Goal: Find specific page/section: Find specific page/section

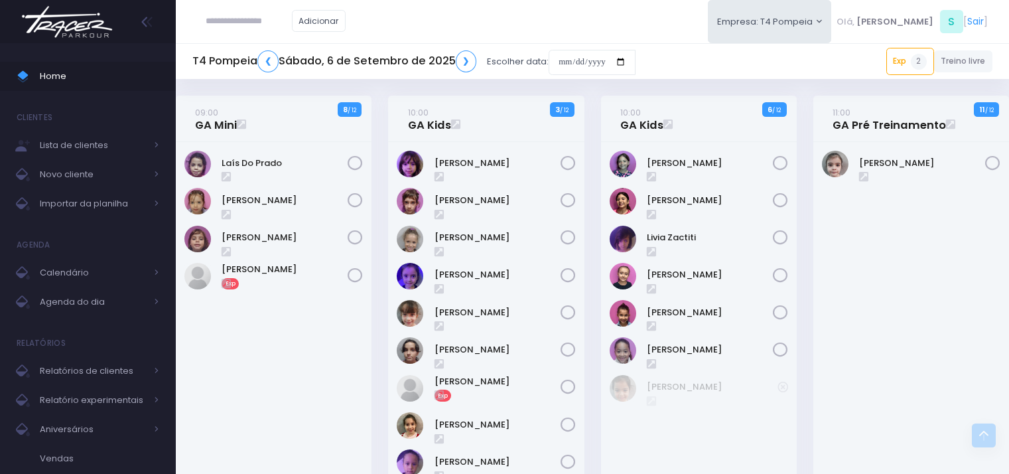
scroll to position [332, 0]
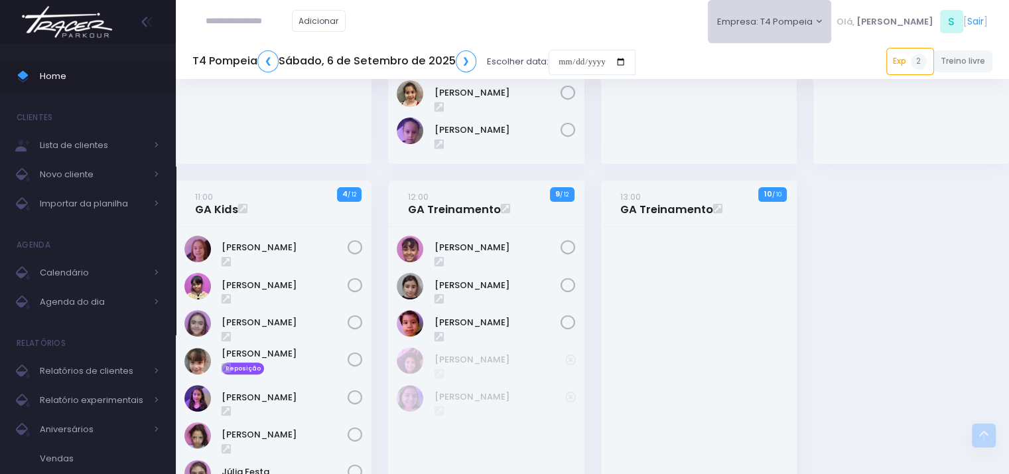
drag, startPoint x: 809, startPoint y: 31, endPoint x: 826, endPoint y: 30, distance: 16.6
click at [809, 31] on button "Empresa: T4 Pompeia" at bounding box center [770, 21] width 124 height 43
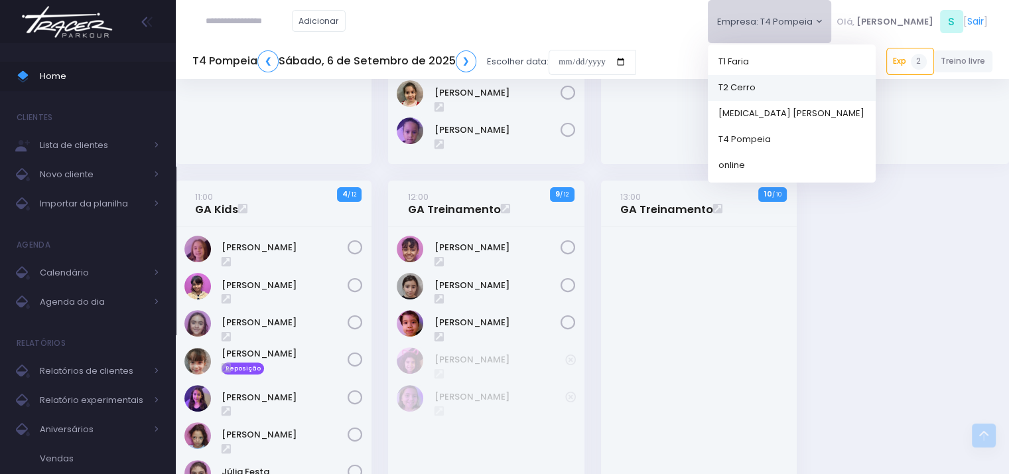
click at [811, 86] on link "T2 Cerro" at bounding box center [792, 87] width 168 height 26
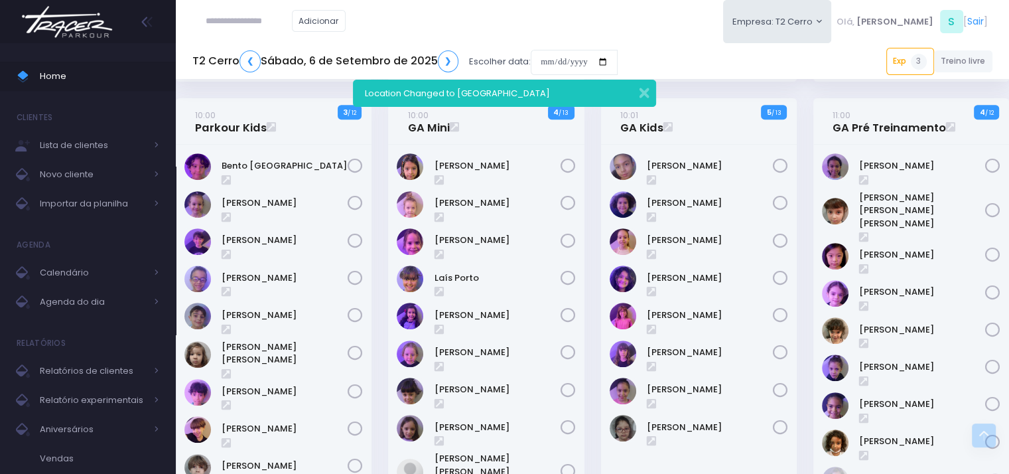
scroll to position [464, 0]
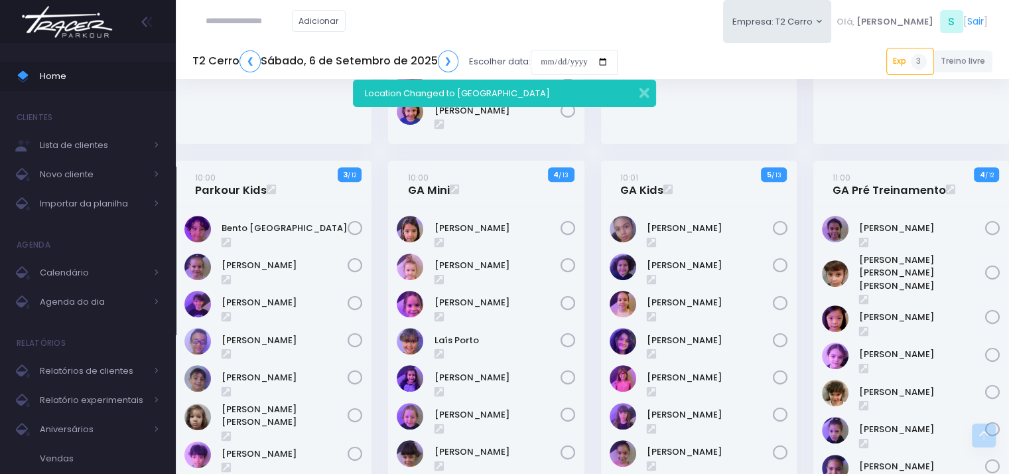
click at [253, 20] on input "text" at bounding box center [249, 21] width 86 height 25
click at [67, 299] on span "Agenda do dia" at bounding box center [93, 301] width 106 height 17
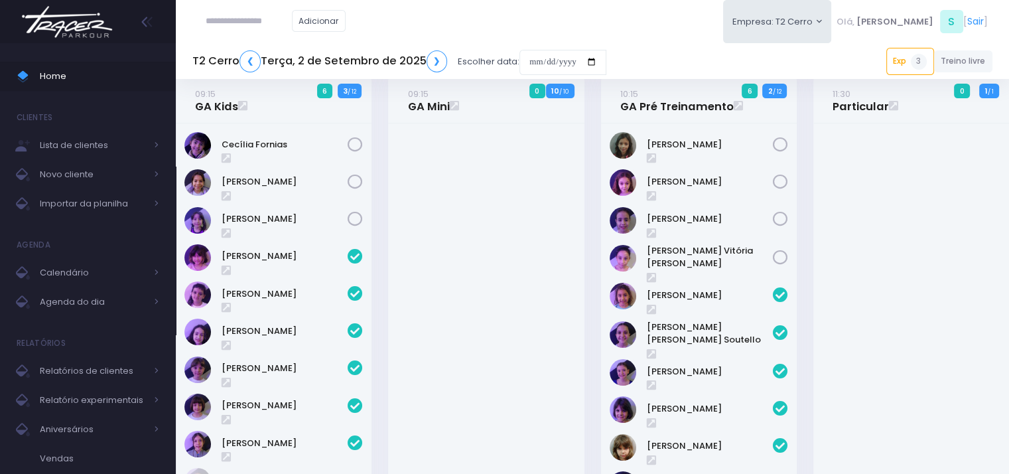
scroll to position [19, 0]
click at [685, 215] on link "[PERSON_NAME]" at bounding box center [710, 218] width 126 height 13
click at [699, 176] on link "[PERSON_NAME]" at bounding box center [710, 181] width 126 height 13
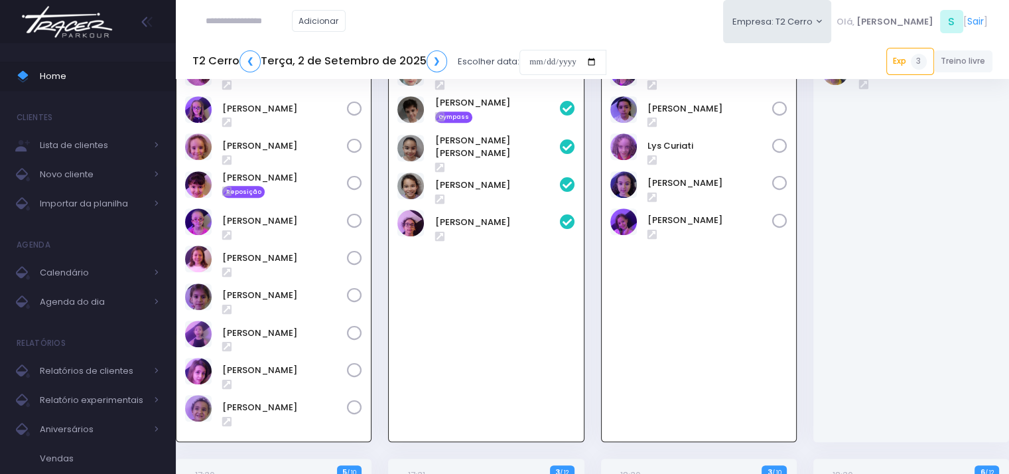
scroll to position [890, 0]
type input "*****"
click input "submit" at bounding box center [0, 0] width 0 height 0
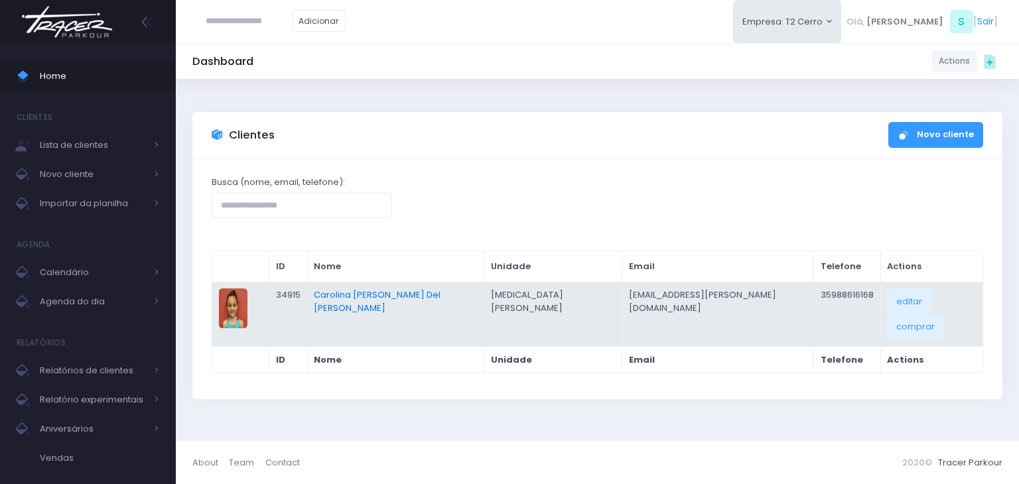
click at [406, 296] on link "Carolina [PERSON_NAME] Del [PERSON_NAME]" at bounding box center [377, 302] width 127 height 26
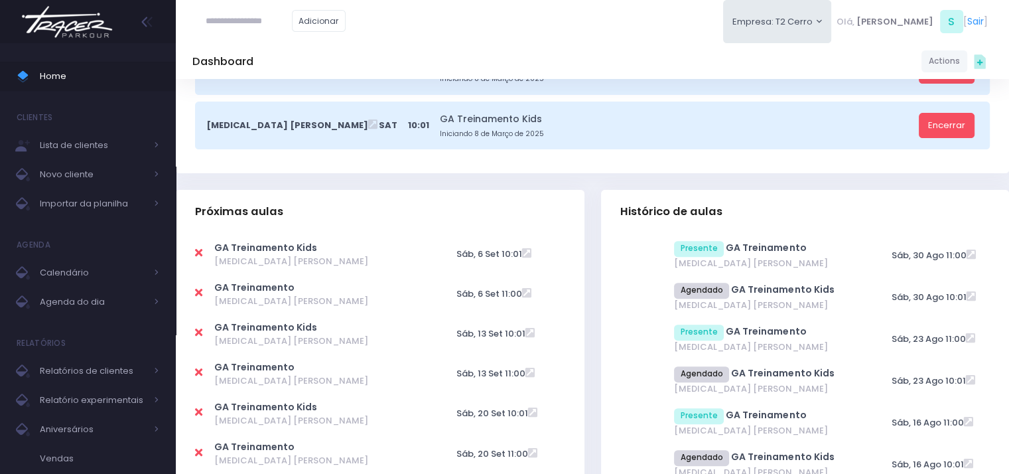
scroll to position [398, 0]
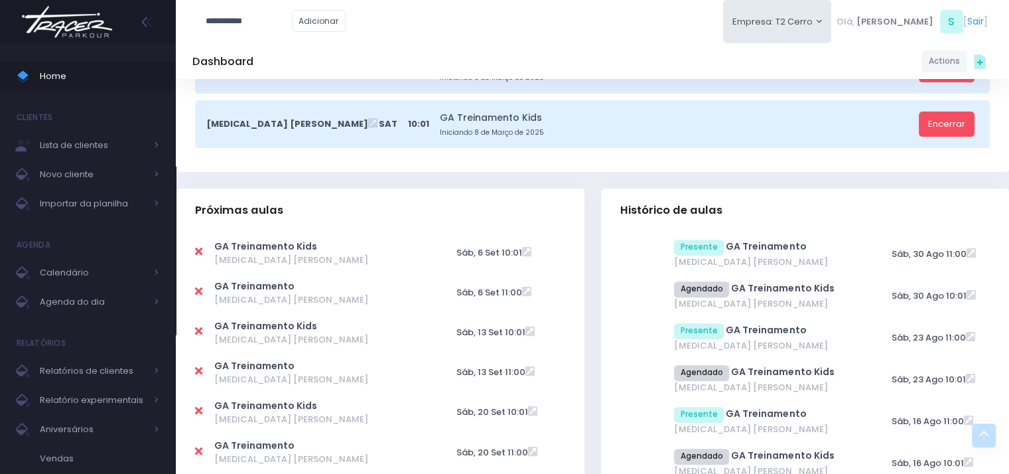
type input "**********"
click input "submit" at bounding box center [0, 0] width 0 height 0
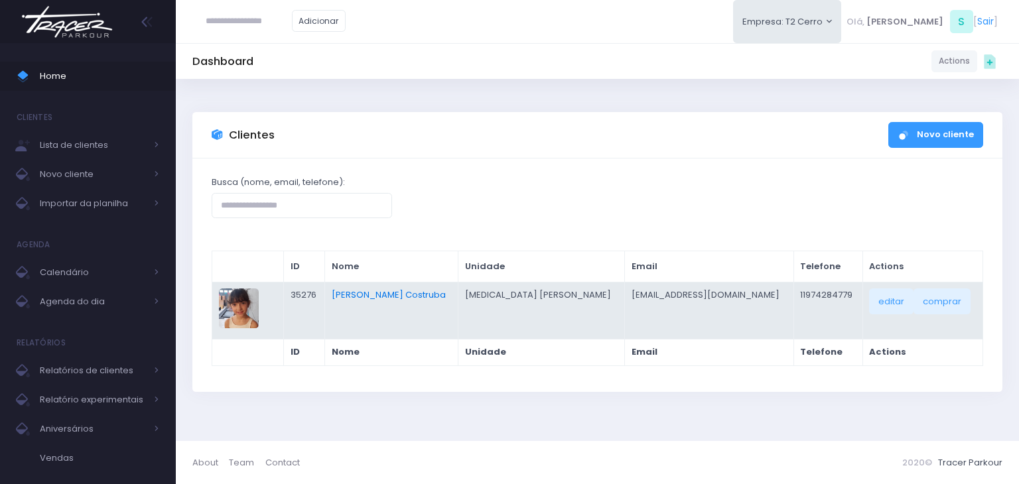
click at [433, 290] on link "Julia Bergo Costruba" at bounding box center [389, 295] width 114 height 13
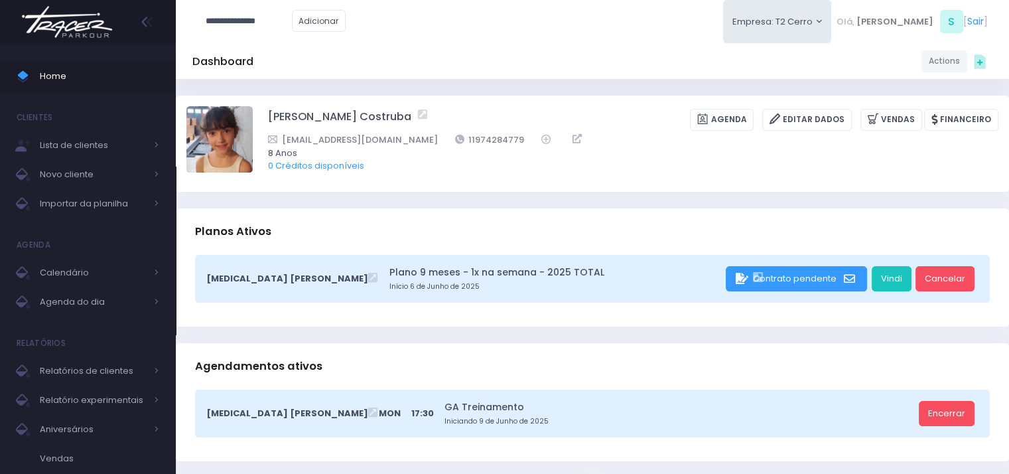
type input "**********"
click input "submit" at bounding box center [0, 0] width 0 height 0
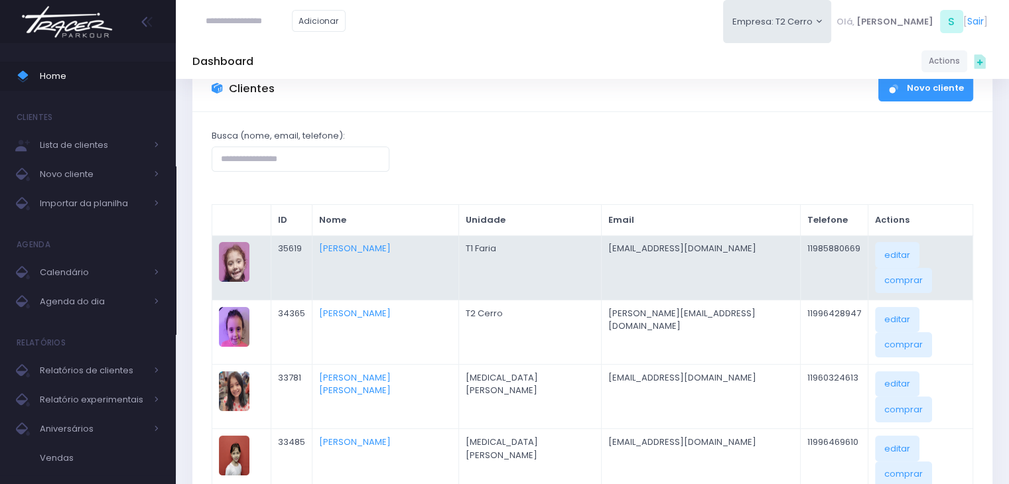
scroll to position [66, 0]
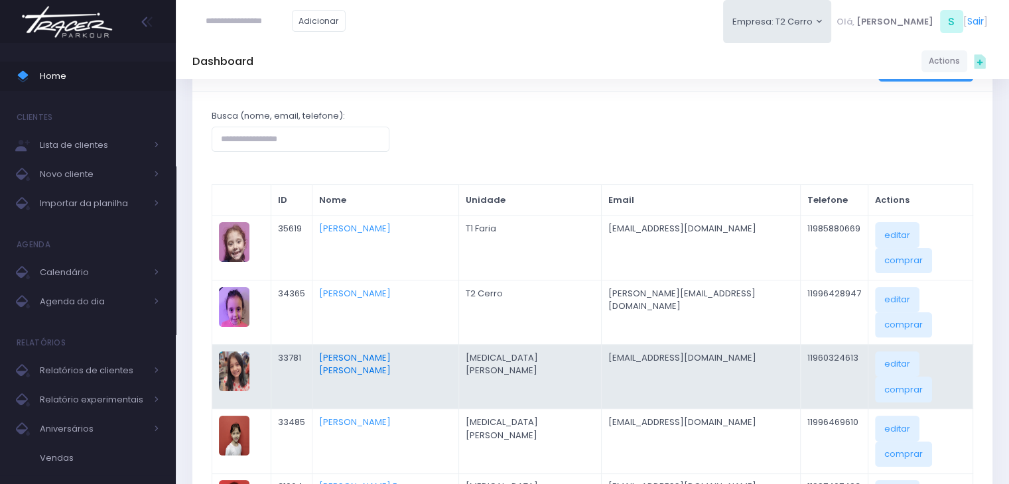
click at [391, 352] on link "[PERSON_NAME] [PERSON_NAME]" at bounding box center [355, 365] width 72 height 26
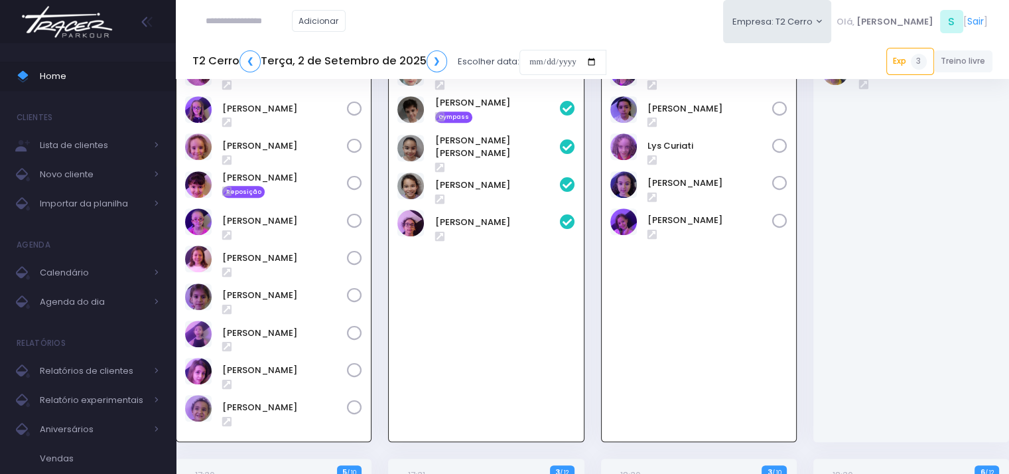
scroll to position [890, 0]
type input "**********"
click input "submit" at bounding box center [0, 0] width 0 height 0
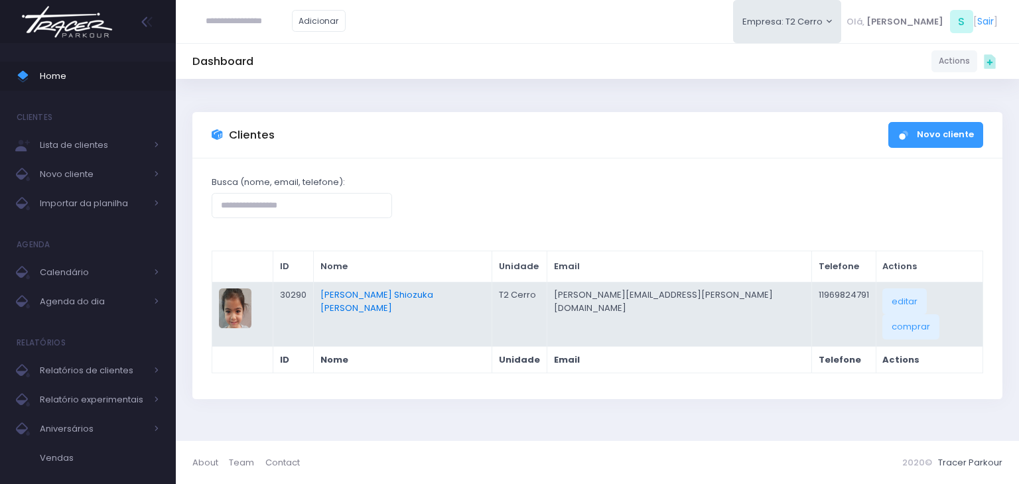
click at [433, 298] on link "[PERSON_NAME] Shiozuka [PERSON_NAME]" at bounding box center [376, 302] width 113 height 26
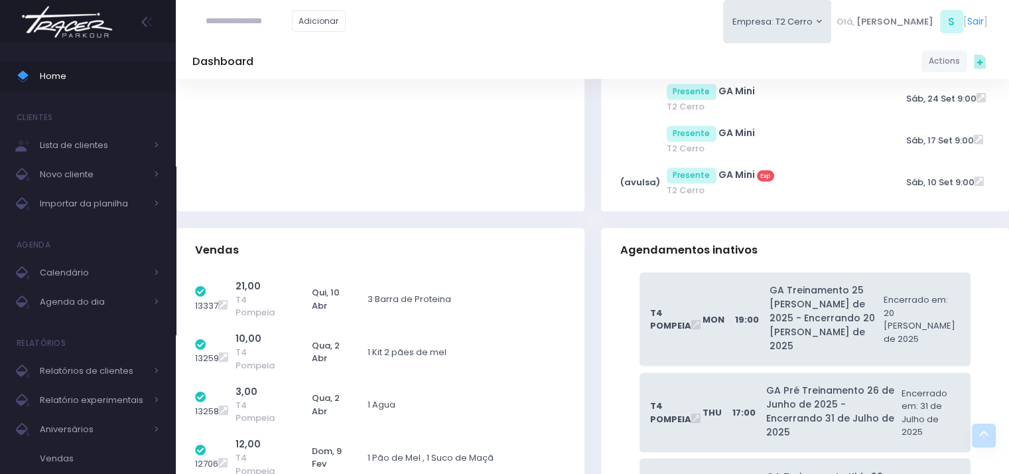
scroll to position [12723, 0]
